Goal: Task Accomplishment & Management: Use online tool/utility

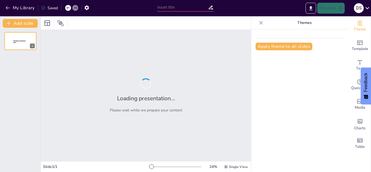
type input "Calentamiento Global: Retos y Oportunidades para el Futuro"
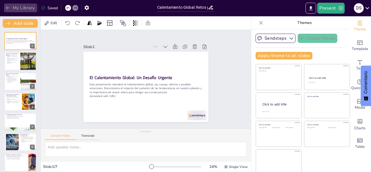
click at [25, 7] on button "My Library" at bounding box center [20, 8] width 33 height 9
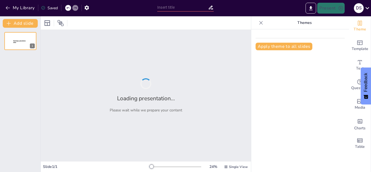
type input "Técnicas y Estrategias en el Voleibol"
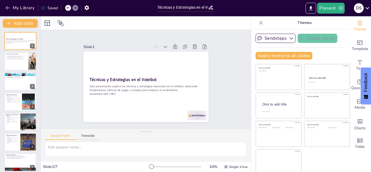
click at [14, 12] on div "My Library" at bounding box center [20, 8] width 33 height 9
click at [21, 9] on button "My Library" at bounding box center [20, 8] width 33 height 9
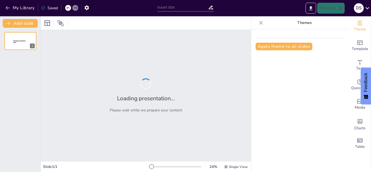
type input "La Ciencia Detrás de la Belleza: Psicología y Estética"
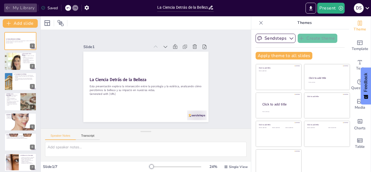
click at [15, 6] on button "My Library" at bounding box center [20, 8] width 33 height 9
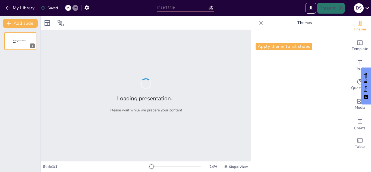
type input "Avances Culturales y Científicos en la Edad Media"
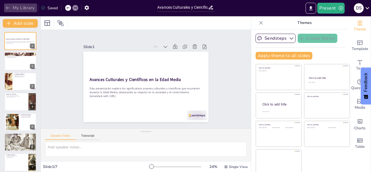
click at [23, 4] on button "My Library" at bounding box center [20, 8] width 33 height 9
